Goal: Task Accomplishment & Management: Use online tool/utility

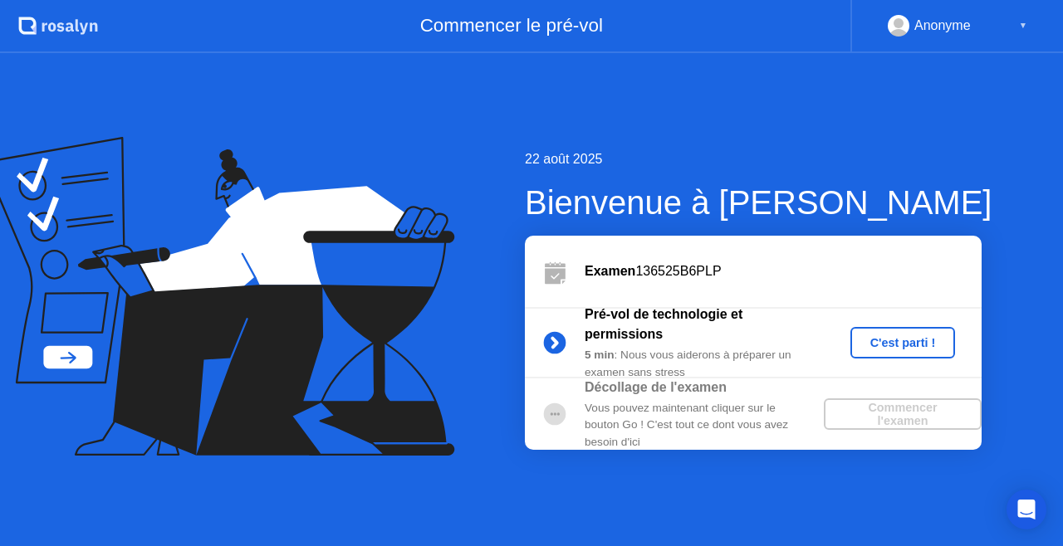
click at [888, 346] on div "C'est parti !" at bounding box center [903, 342] width 92 height 13
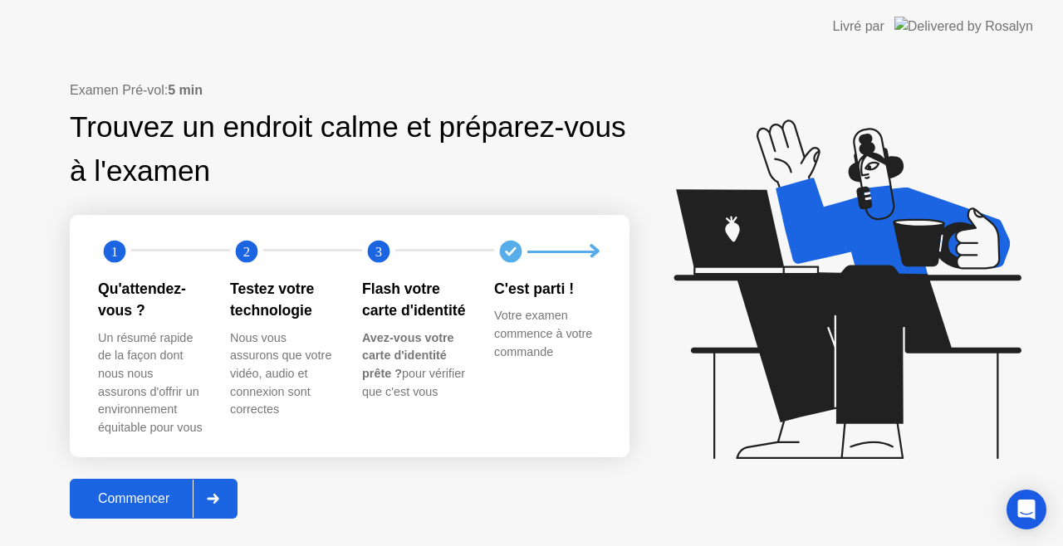
click at [168, 498] on div "Commencer" at bounding box center [134, 499] width 118 height 15
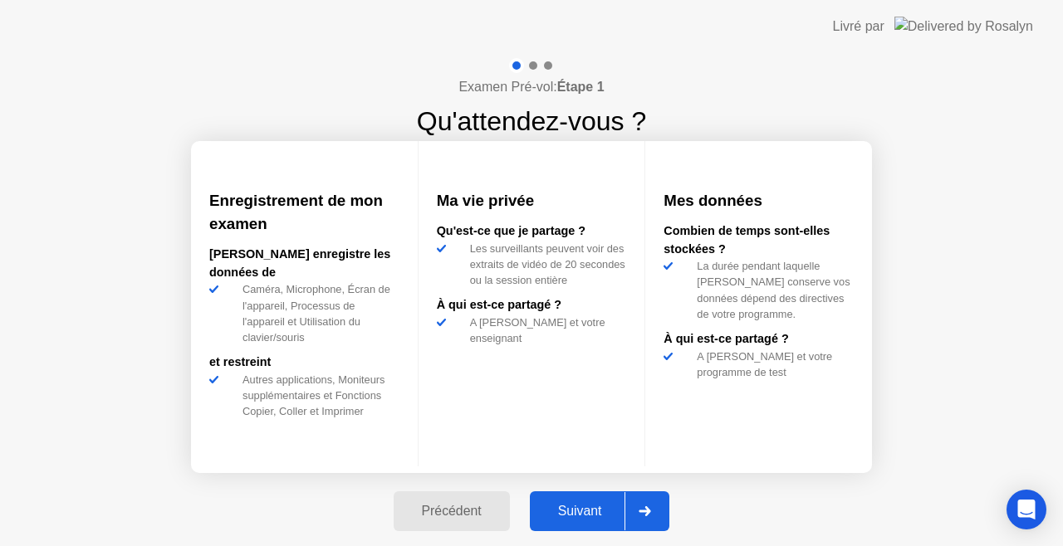
click at [585, 512] on div "Suivant" at bounding box center [580, 511] width 91 height 15
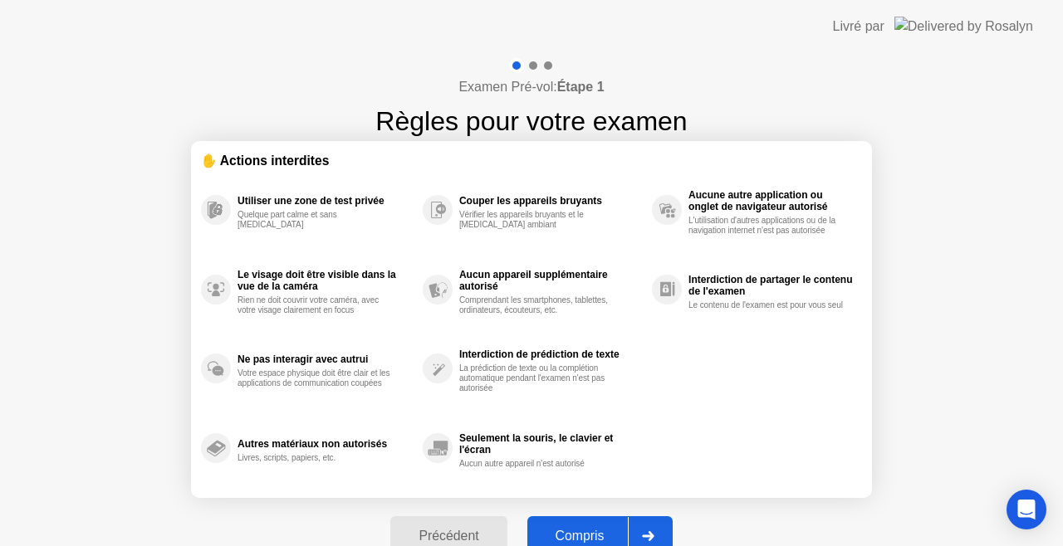
drag, startPoint x: 486, startPoint y: 448, endPoint x: 531, endPoint y: 405, distance: 61.7
click at [570, 530] on div "Compris" at bounding box center [579, 536] width 95 height 15
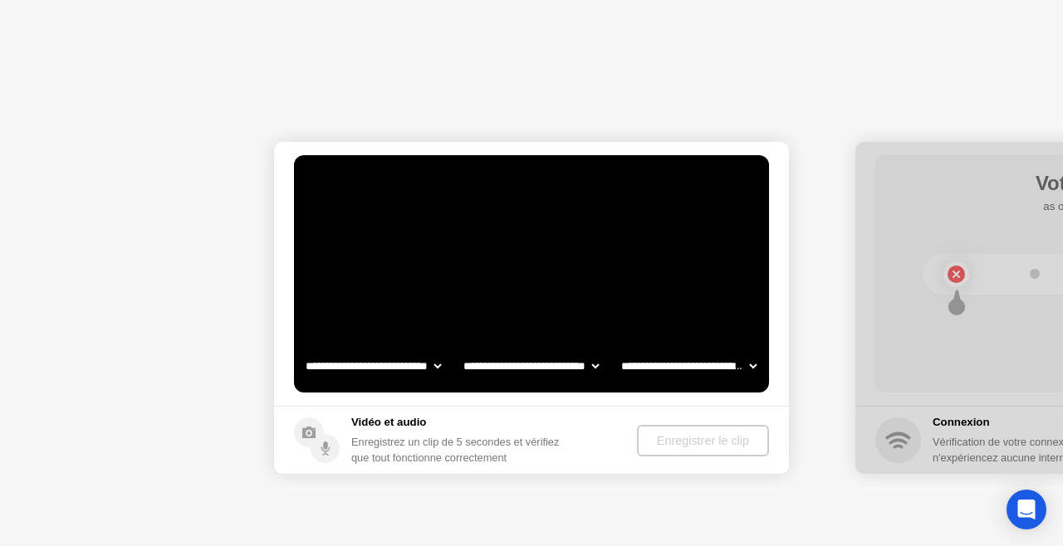
select select "**********"
select select "*******"
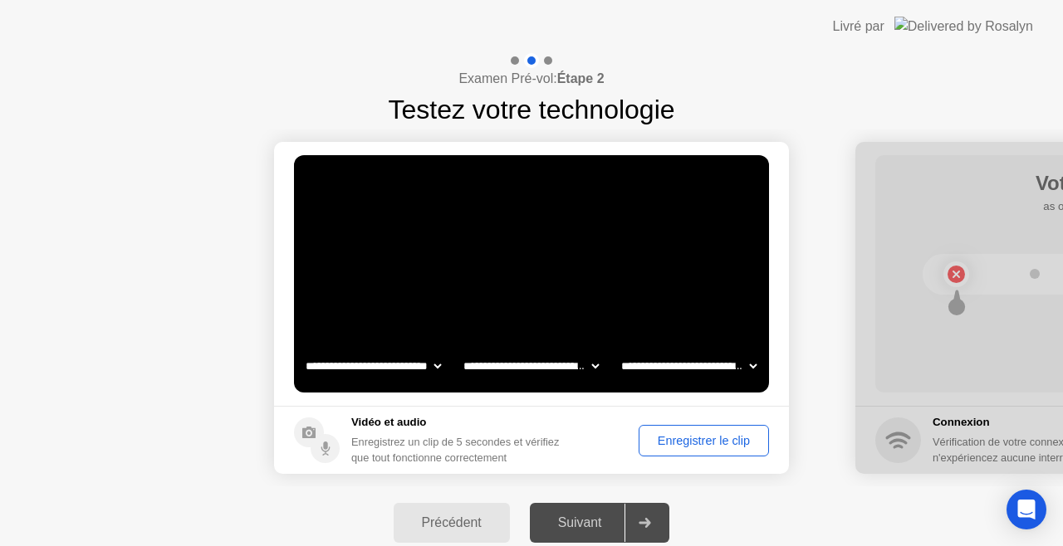
click at [685, 426] on button "Enregistrer le clip" at bounding box center [704, 441] width 130 height 32
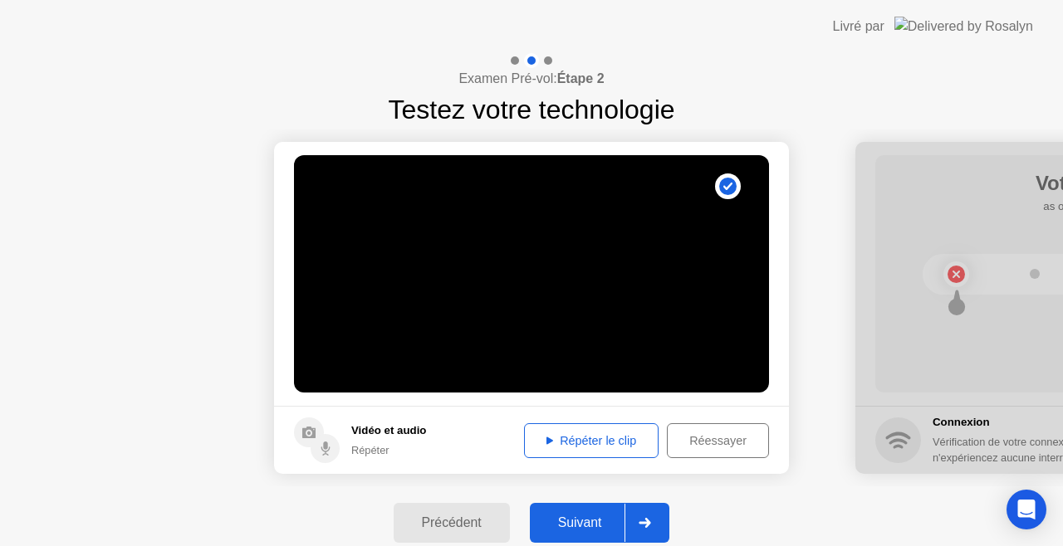
click at [597, 443] on div "Répéter le clip" at bounding box center [591, 440] width 123 height 13
click at [563, 437] on div "Répéter le clip" at bounding box center [591, 440] width 123 height 13
click at [589, 443] on div "Répéter le clip" at bounding box center [591, 440] width 123 height 13
click at [585, 524] on div "Suivant" at bounding box center [580, 523] width 91 height 15
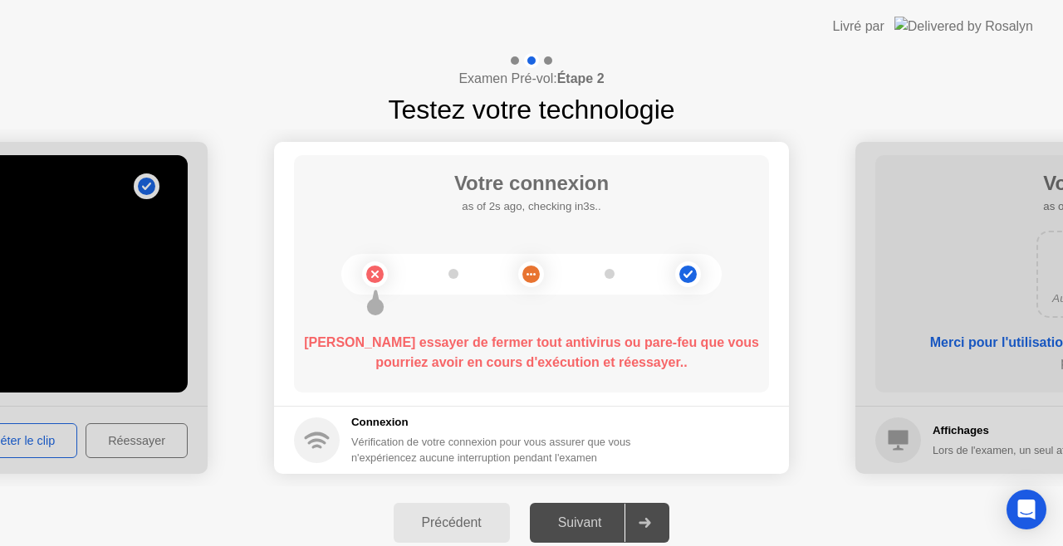
click at [374, 273] on icon at bounding box center [374, 274] width 67 height 67
click at [688, 269] on circle at bounding box center [687, 274] width 17 height 17
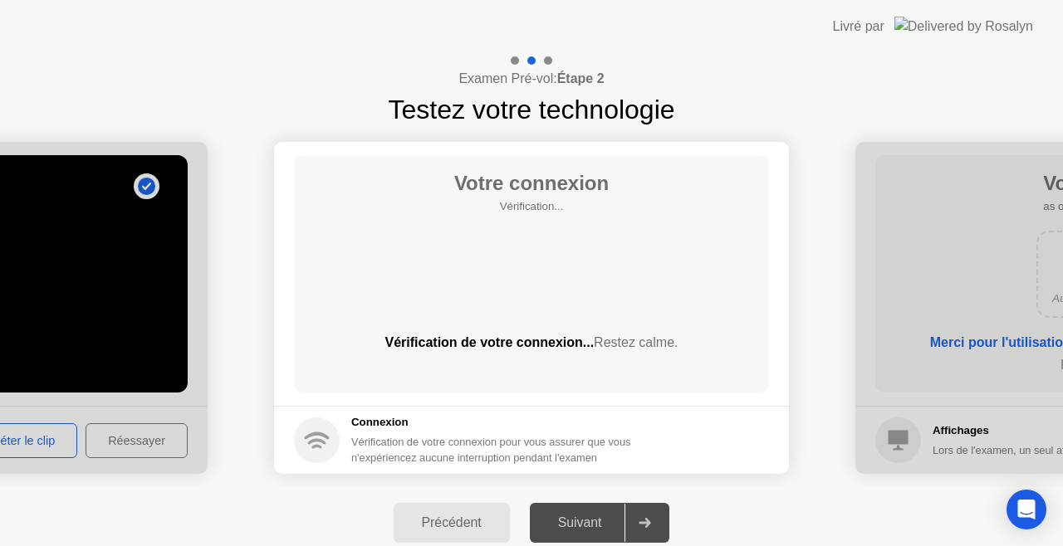
click at [405, 430] on h5 "Connexion" at bounding box center [491, 422] width 281 height 17
click at [458, 278] on div "Votre connexion Vérification... Vérification de votre connexion... Restez calme." at bounding box center [531, 273] width 475 height 237
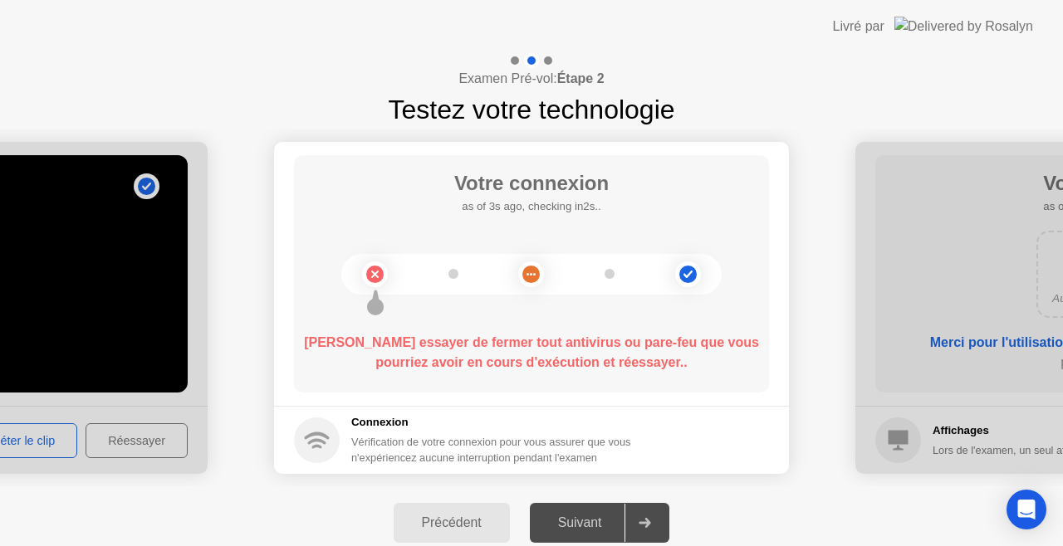
click at [371, 272] on circle at bounding box center [374, 274] width 17 height 17
click at [535, 277] on circle at bounding box center [530, 274] width 17 height 17
click at [693, 272] on circle at bounding box center [687, 274] width 17 height 17
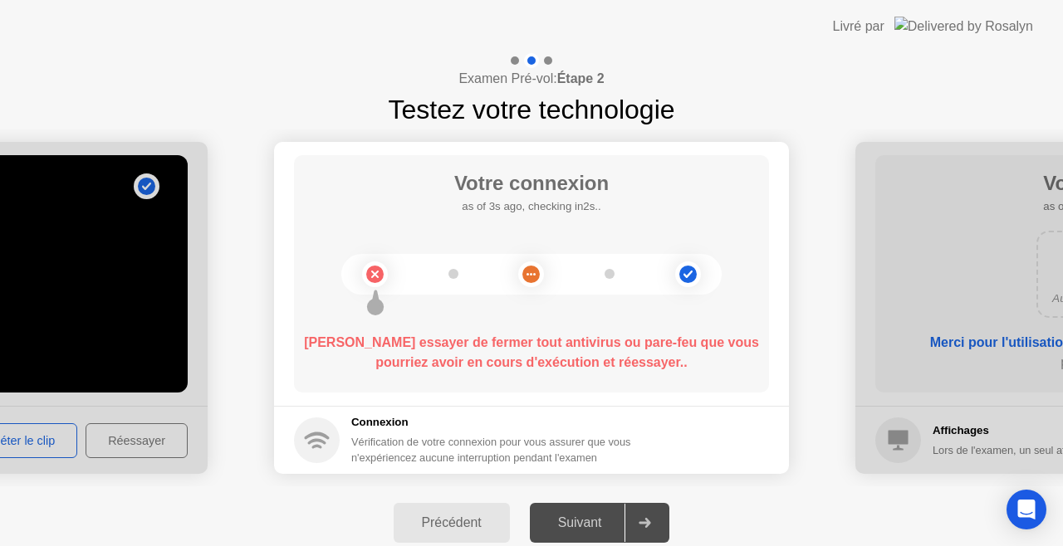
click at [682, 276] on circle at bounding box center [687, 274] width 17 height 17
click at [683, 274] on icon at bounding box center [687, 274] width 67 height 67
click at [683, 274] on icon at bounding box center [687, 273] width 9 height 7
click at [371, 300] on circle at bounding box center [375, 306] width 17 height 17
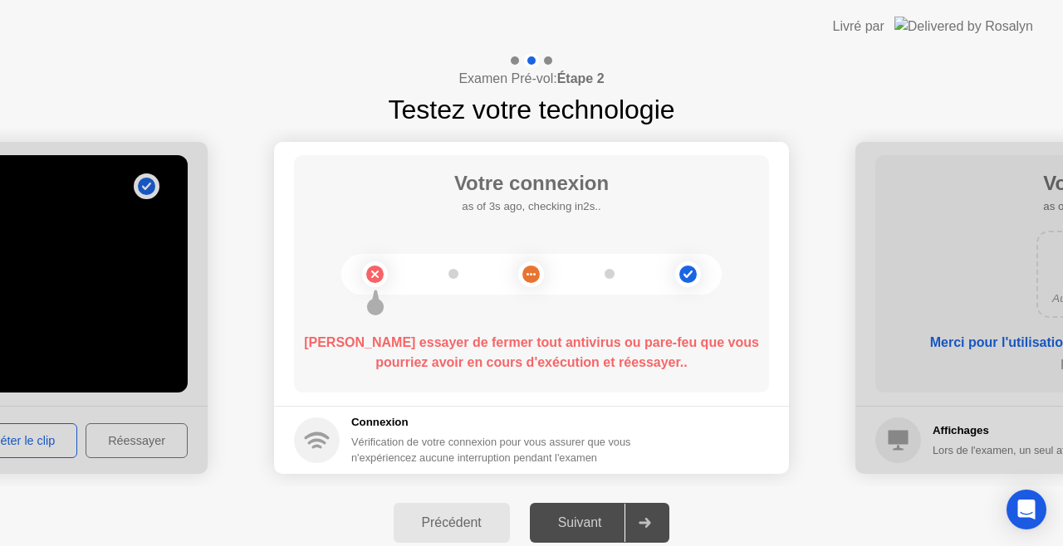
click at [371, 300] on circle at bounding box center [375, 306] width 17 height 17
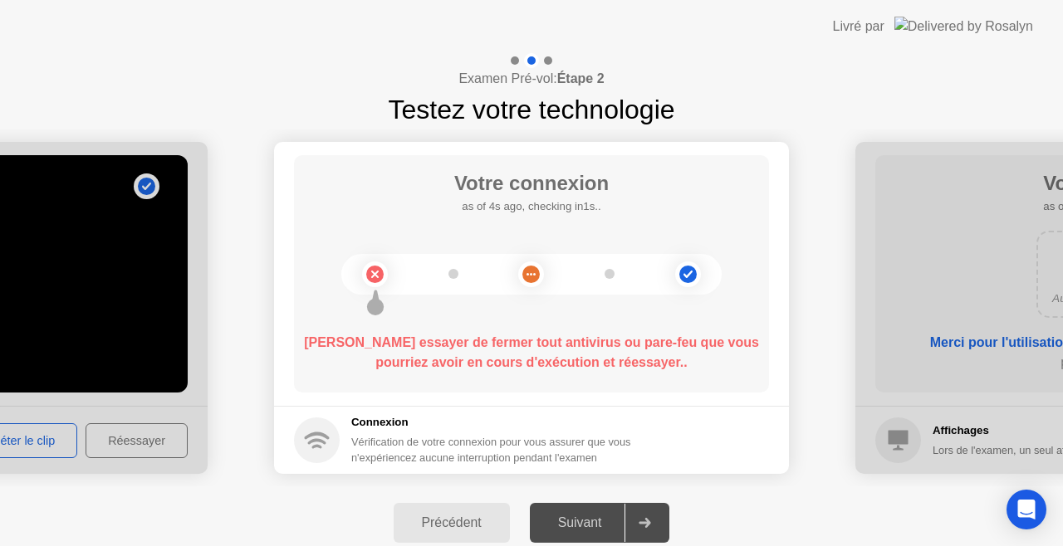
click at [371, 300] on circle at bounding box center [375, 306] width 17 height 17
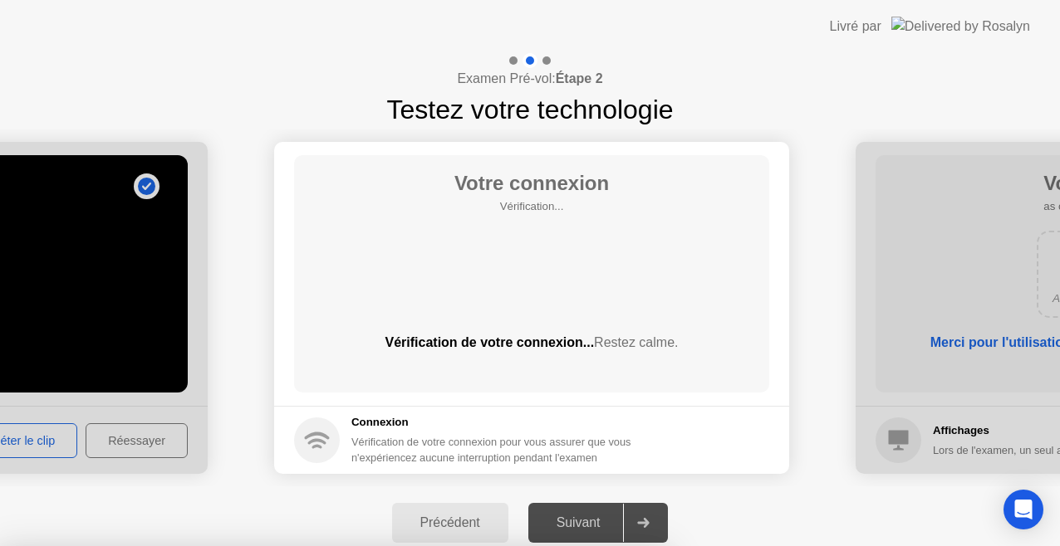
click at [810, 546] on div at bounding box center [530, 546] width 1060 height 0
drag, startPoint x: 663, startPoint y: 131, endPoint x: 732, endPoint y: 164, distance: 75.4
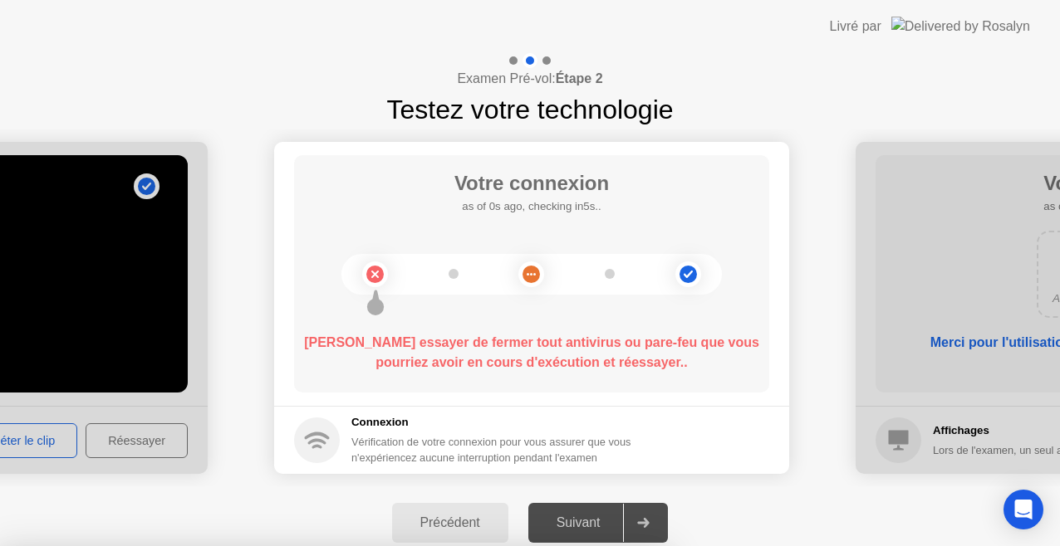
drag, startPoint x: 419, startPoint y: 110, endPoint x: 424, endPoint y: 241, distance: 130.5
